Goal: Task Accomplishment & Management: Complete application form

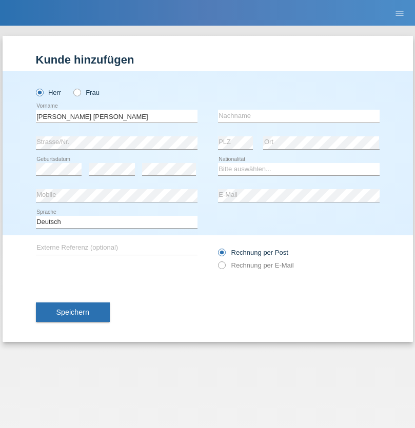
type input "[PERSON_NAME] [PERSON_NAME]"
click at [298, 116] on input "text" at bounding box center [299, 116] width 162 height 13
type input "[PERSON_NAME]"
select select "ES"
select select "C"
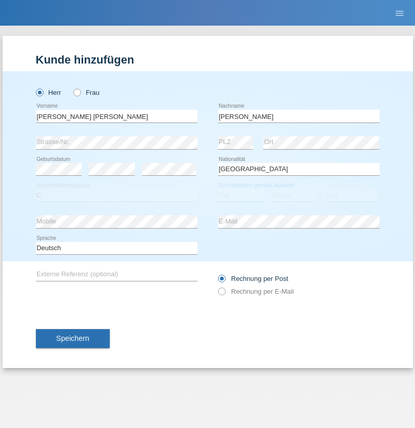
select select "19"
select select "07"
select select "2021"
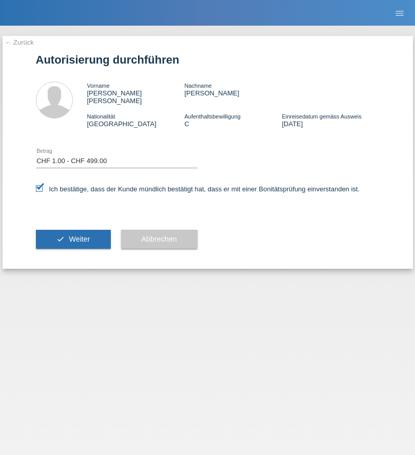
select select "1"
click at [73, 235] on span "Weiter" at bounding box center [79, 239] width 21 height 8
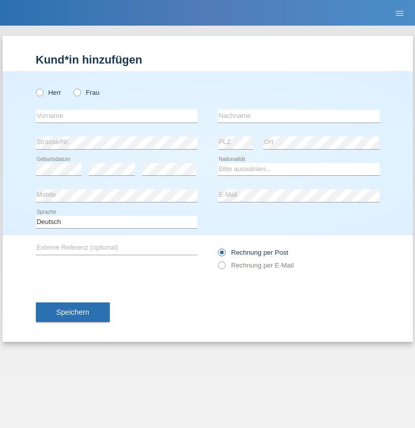
radio input "true"
click at [116, 116] on input "text" at bounding box center [117, 116] width 162 height 13
type input "[PERSON_NAME]"
click at [298, 116] on input "text" at bounding box center [299, 116] width 162 height 13
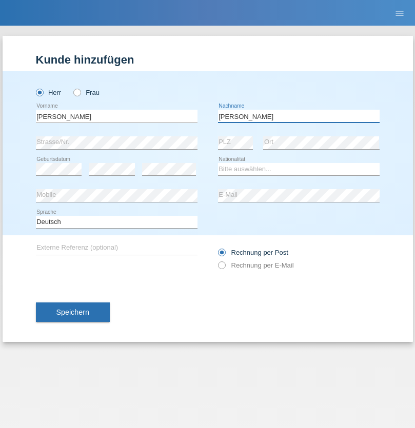
type input "Seger"
select select "CH"
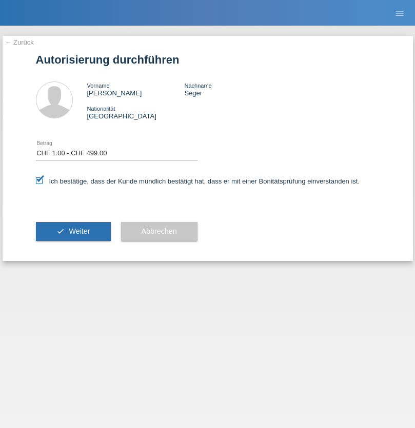
select select "1"
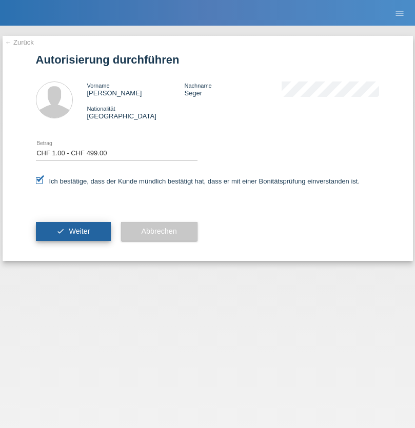
click at [73, 231] on span "Weiter" at bounding box center [79, 231] width 21 height 8
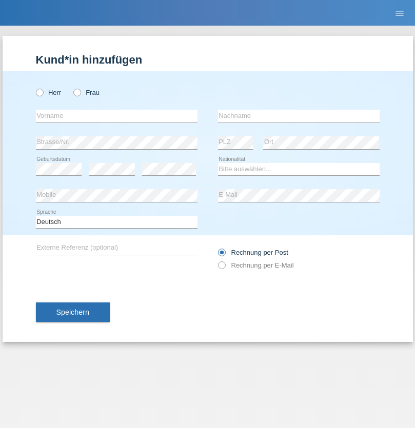
radio input "true"
click at [116, 116] on input "text" at bounding box center [117, 116] width 162 height 13
type input "Mohamed"
click at [298, 116] on input "text" at bounding box center [299, 116] width 162 height 13
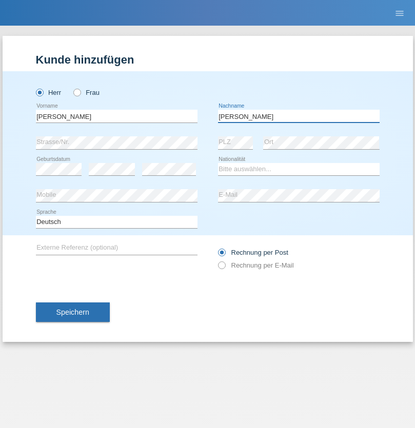
type input "Mohamed"
select select "SY"
select select "C"
select select "21"
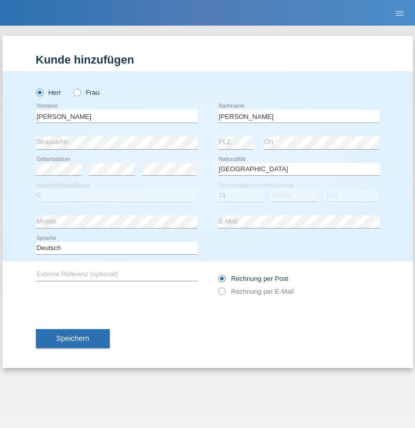
select select "12"
select select "2013"
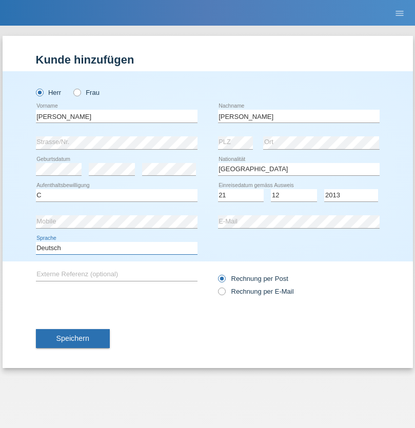
select select "en"
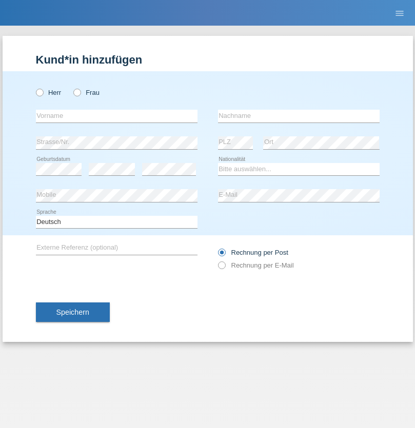
radio input "true"
click at [116, 116] on input "text" at bounding box center [117, 116] width 162 height 13
type input "David"
click at [298, 116] on input "text" at bounding box center [299, 116] width 162 height 13
type input "Senn"
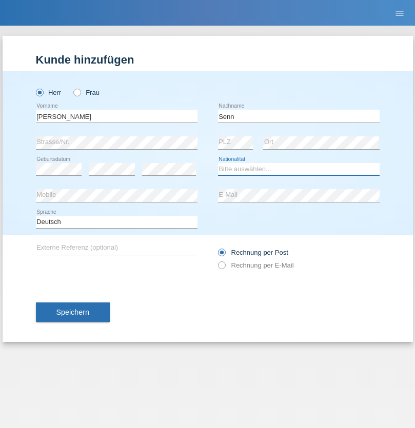
select select "CH"
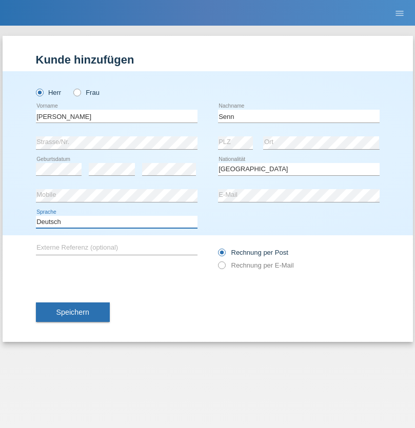
select select "en"
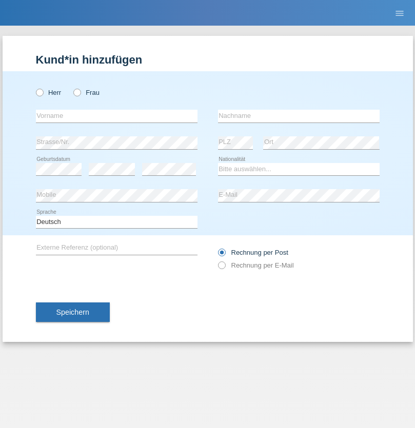
radio input "true"
click at [116, 116] on input "text" at bounding box center [117, 116] width 162 height 13
type input "[PERSON_NAME]"
click at [298, 116] on input "text" at bounding box center [299, 116] width 162 height 13
type input "Dössegger"
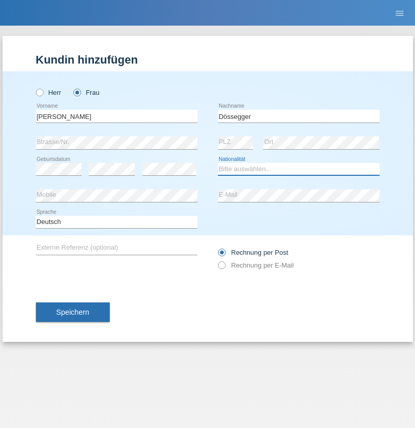
select select "CH"
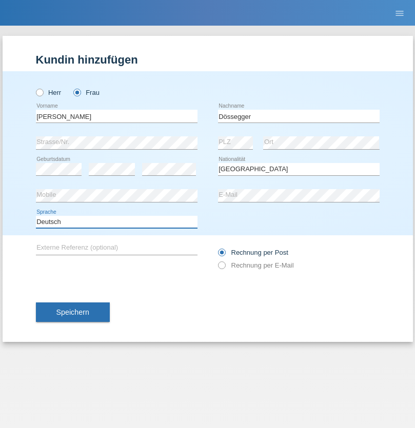
select select "en"
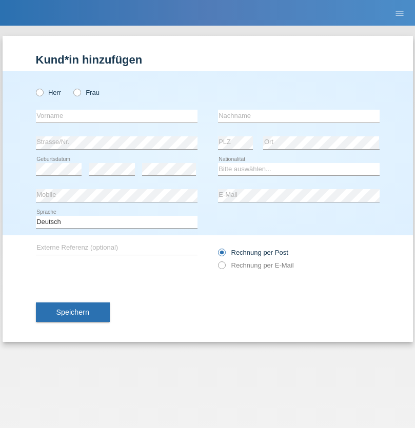
radio input "true"
click at [116, 116] on input "text" at bounding box center [117, 116] width 162 height 13
type input "firat"
click at [298, 116] on input "text" at bounding box center [299, 116] width 162 height 13
type input "kara"
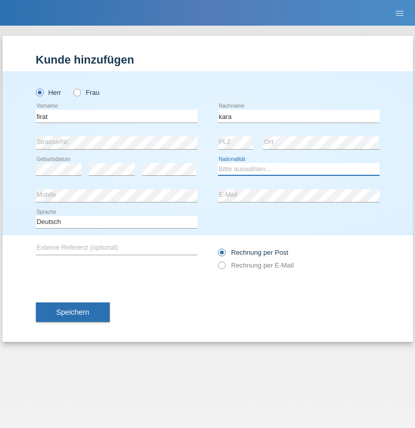
select select "CH"
radio input "true"
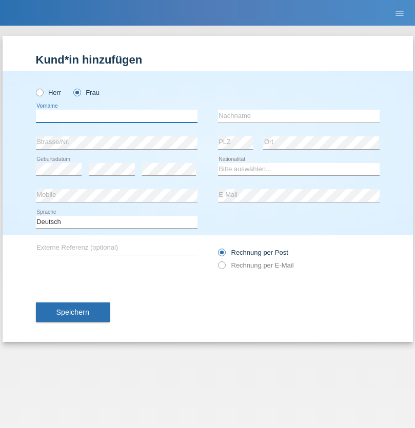
click at [116, 116] on input "text" at bounding box center [117, 116] width 162 height 13
type input "Senije"
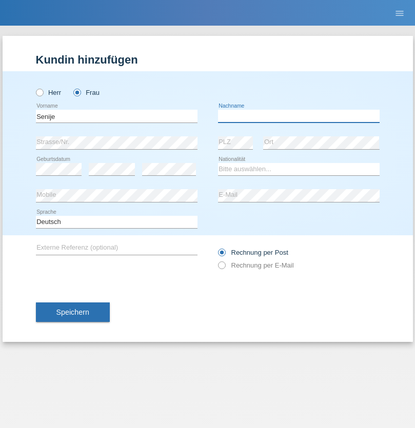
click at [298, 116] on input "text" at bounding box center [299, 116] width 162 height 13
type input "Rama"
select select "CH"
radio input "true"
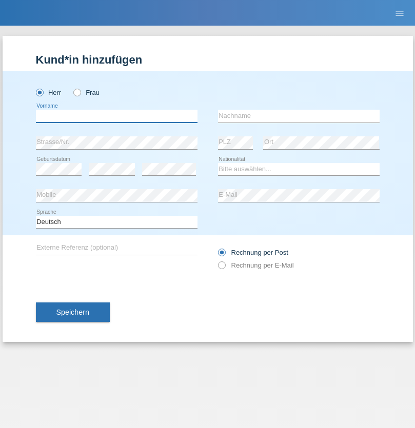
click at [116, 116] on input "text" at bounding box center [117, 116] width 162 height 13
type input "Andy"
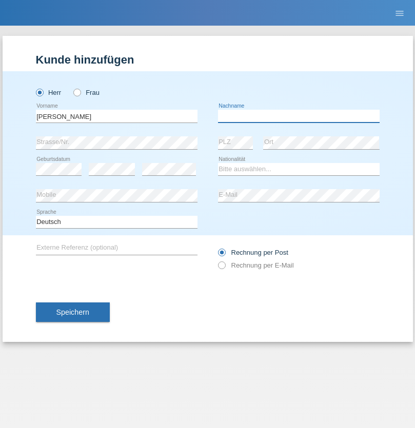
click at [298, 116] on input "text" at bounding box center [299, 116] width 162 height 13
type input "Priestley"
select select "CH"
radio input "true"
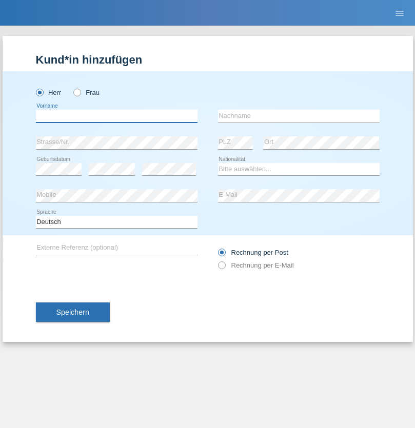
click at [116, 116] on input "text" at bounding box center [117, 116] width 162 height 13
type input "[PERSON_NAME]"
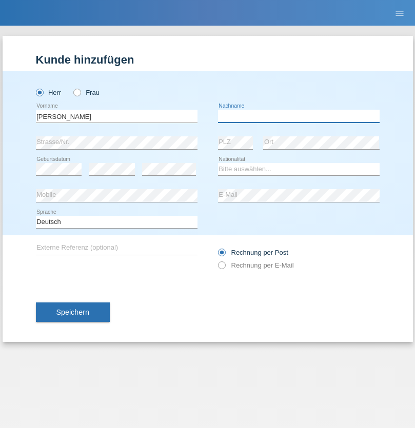
click at [298, 116] on input "text" at bounding box center [299, 116] width 162 height 13
type input "Fortugno"
select select "IT"
select select "C"
select select "09"
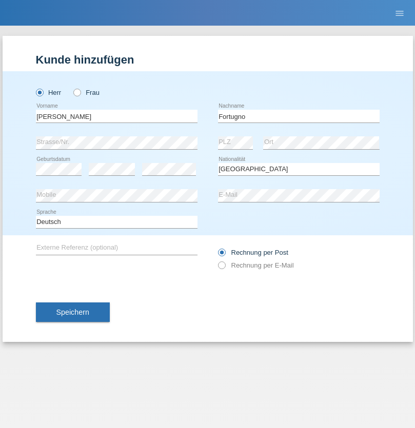
select select "08"
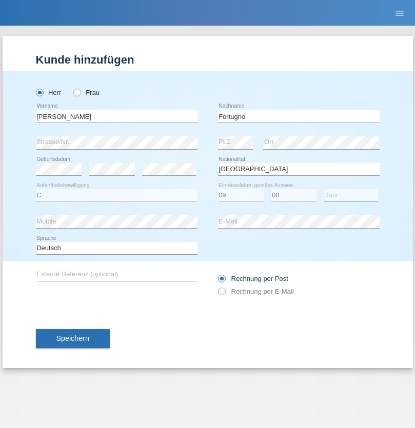
select select "2006"
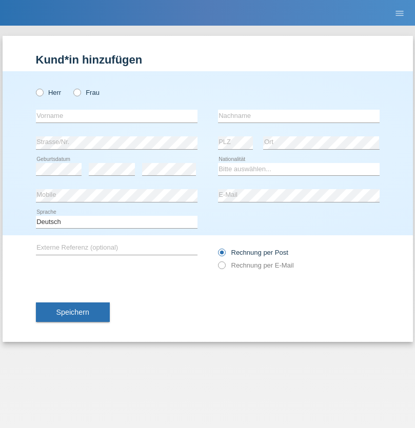
radio input "true"
click at [116, 116] on input "text" at bounding box center [117, 116] width 162 height 13
type input "[PERSON_NAME]"
click at [298, 116] on input "text" at bounding box center [299, 116] width 162 height 13
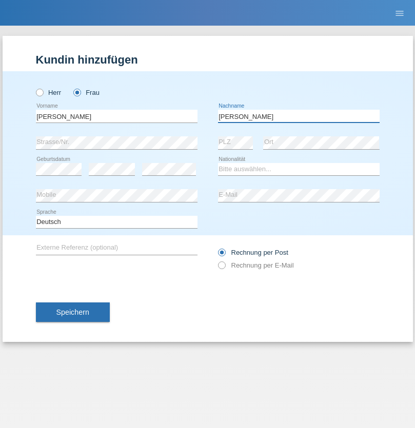
type input "Yolana"
select select "UA"
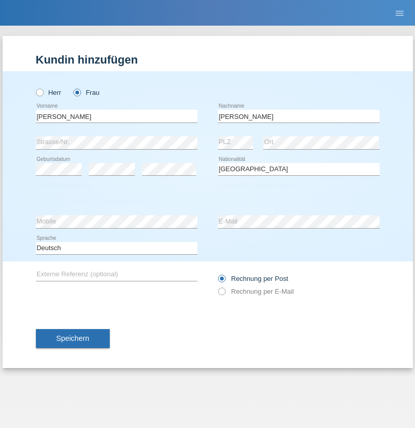
select select "C"
select select "23"
select select "10"
select select "2021"
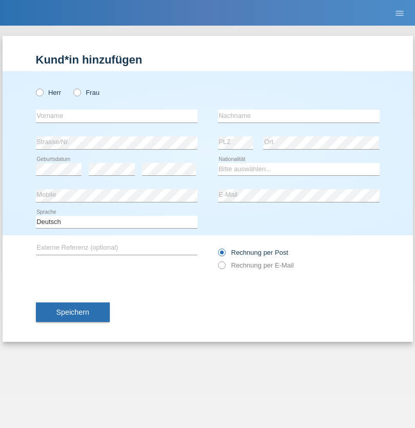
radio input "true"
click at [116, 116] on input "text" at bounding box center [117, 116] width 162 height 13
type input "Nuria"
click at [298, 116] on input "text" at bounding box center [299, 116] width 162 height 13
type input "D'Antino"
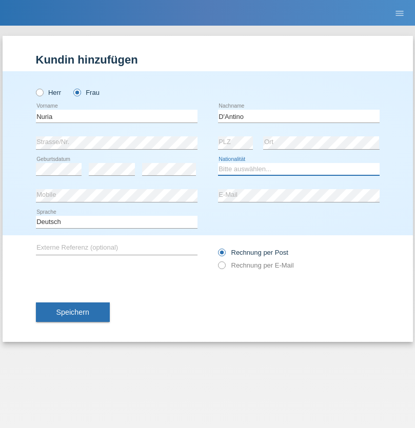
select select "CH"
